Goal: Information Seeking & Learning: Learn about a topic

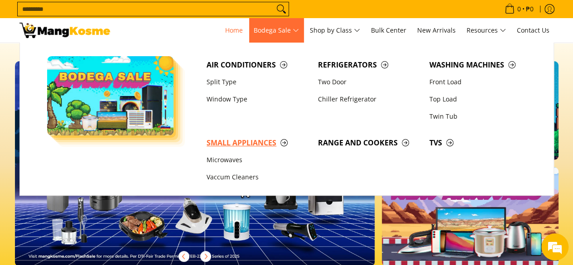
click at [263, 143] on span "Small Appliances" at bounding box center [258, 142] width 102 height 11
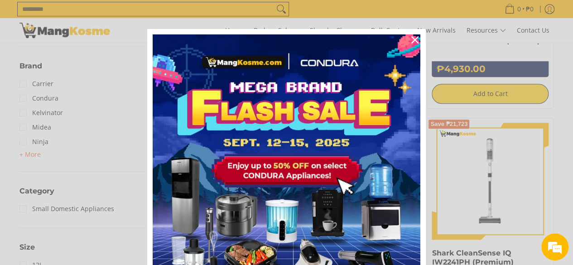
scroll to position [317, 0]
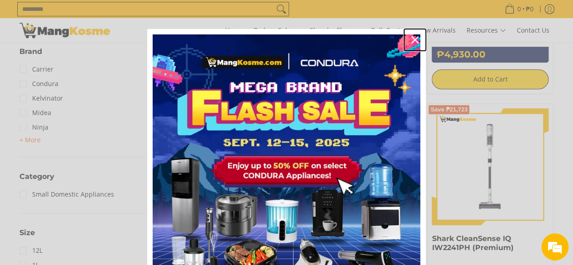
click at [411, 37] on icon "close icon" at bounding box center [414, 39] width 7 height 7
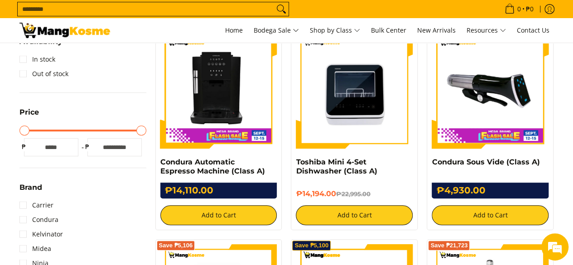
scroll to position [0, 0]
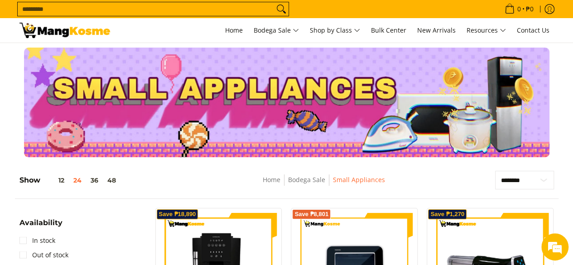
click at [282, 172] on div "Home Bodega Sale Small Appliances" at bounding box center [324, 185] width 250 height 28
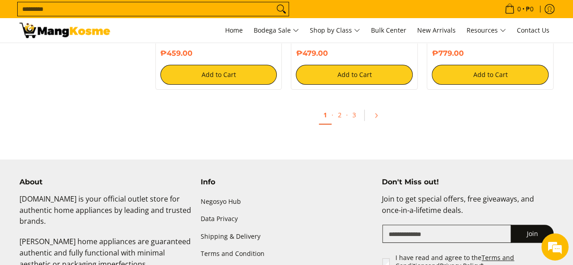
scroll to position [1812, 0]
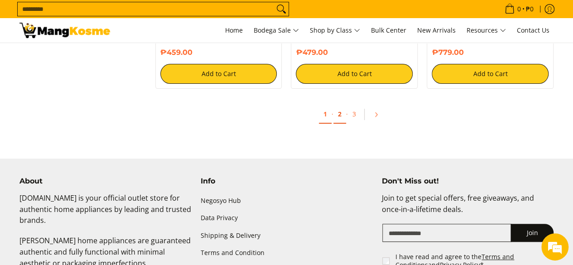
click at [343, 118] on link "2" at bounding box center [339, 114] width 13 height 19
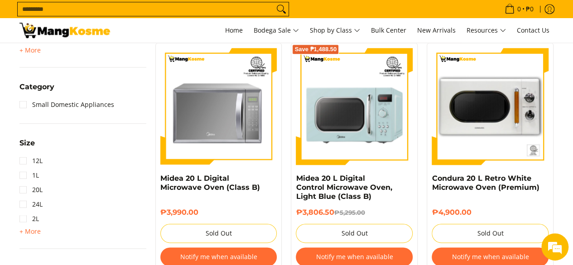
scroll to position [408, 0]
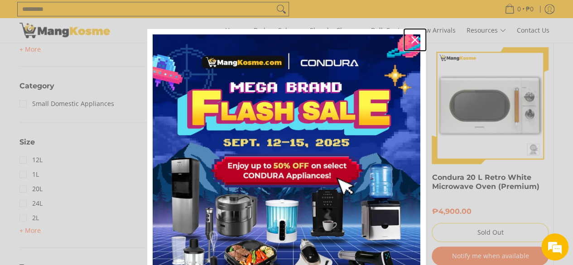
click at [412, 39] on icon "close icon" at bounding box center [414, 39] width 7 height 7
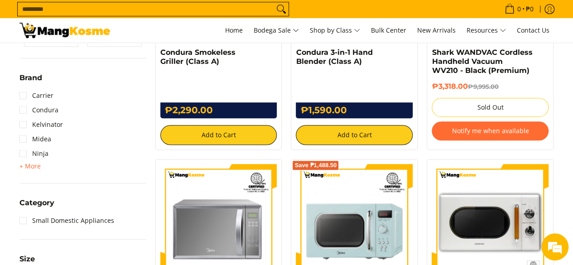
scroll to position [175, 0]
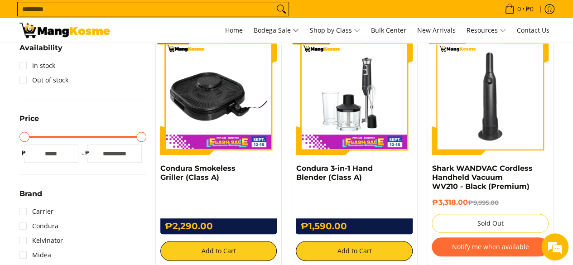
click at [194, 7] on input "Search..." at bounding box center [146, 9] width 256 height 14
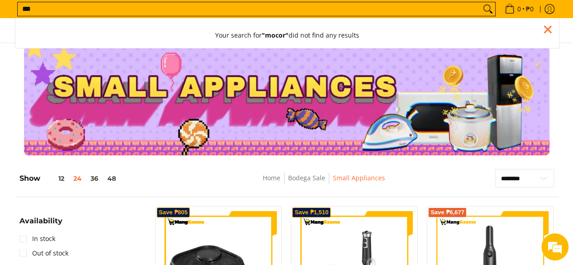
scroll to position [0, 0]
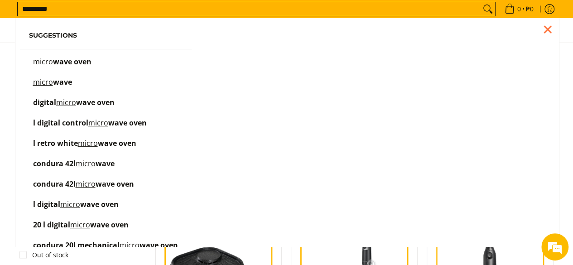
type input "*********"
click at [481, 2] on button "Search" at bounding box center [488, 9] width 14 height 14
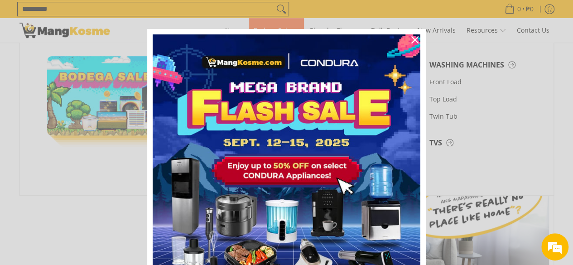
scroll to position [181, 0]
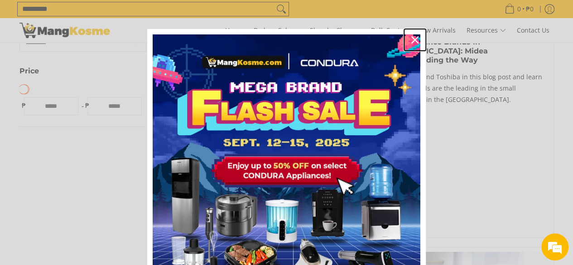
click at [415, 38] on div "Close" at bounding box center [415, 40] width 14 height 14
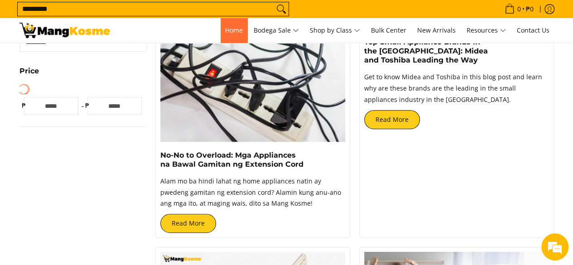
click at [229, 28] on span "Home" at bounding box center [234, 30] width 18 height 9
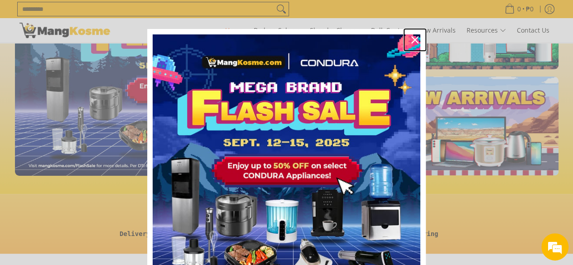
click at [411, 39] on icon "close icon" at bounding box center [414, 39] width 7 height 7
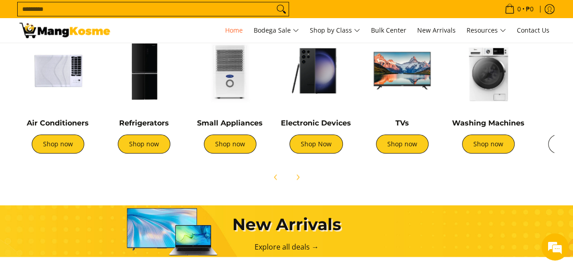
scroll to position [0, 720]
click at [301, 179] on span "Next" at bounding box center [297, 177] width 11 height 11
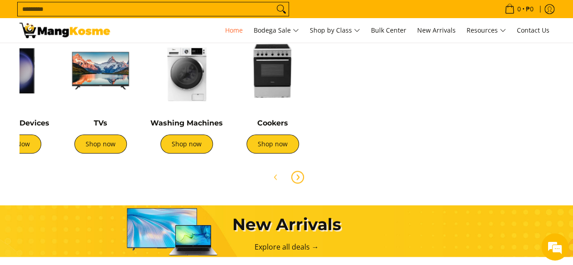
scroll to position [0, 1469]
